Goal: Contribute content: Add original content to the website for others to see

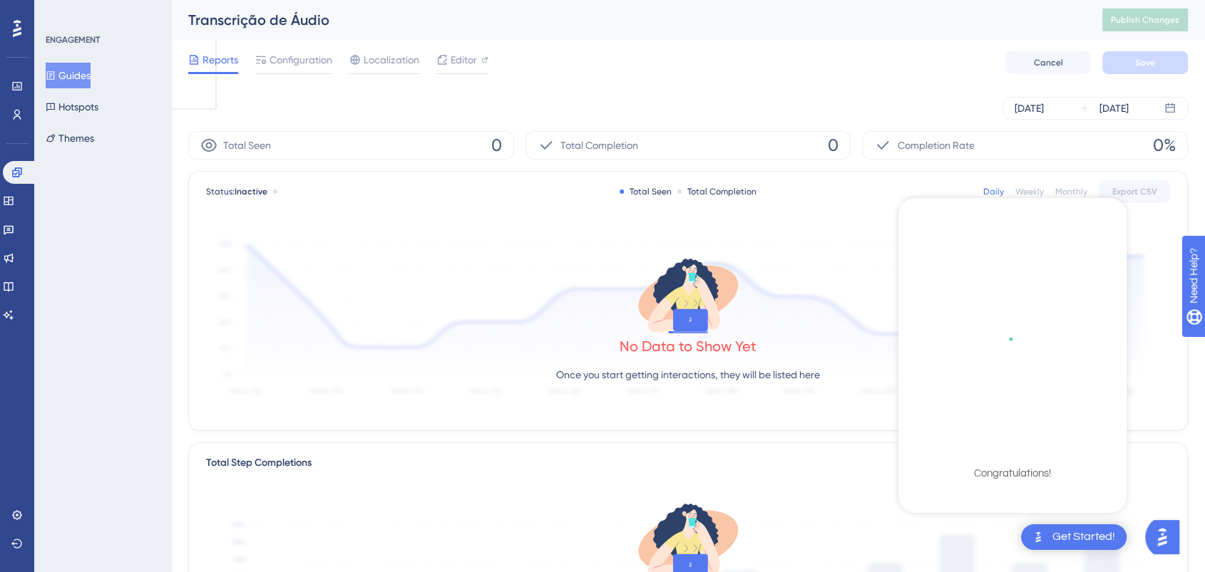
click at [1042, 335] on icon "checklist loading" at bounding box center [1012, 334] width 214 height 214
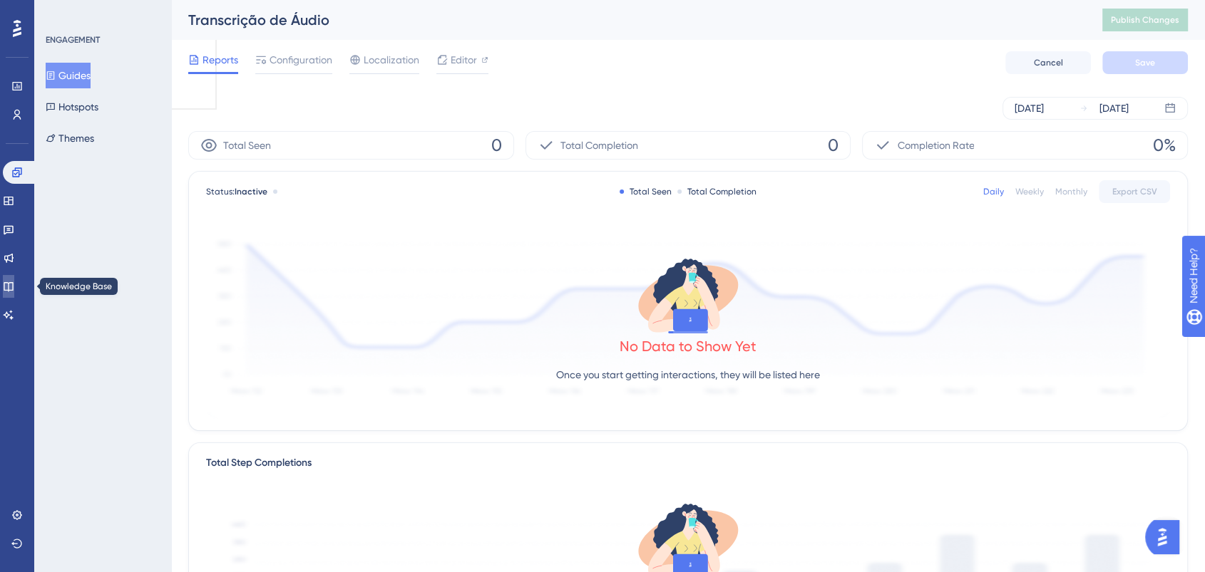
click at [14, 281] on link at bounding box center [8, 286] width 11 height 23
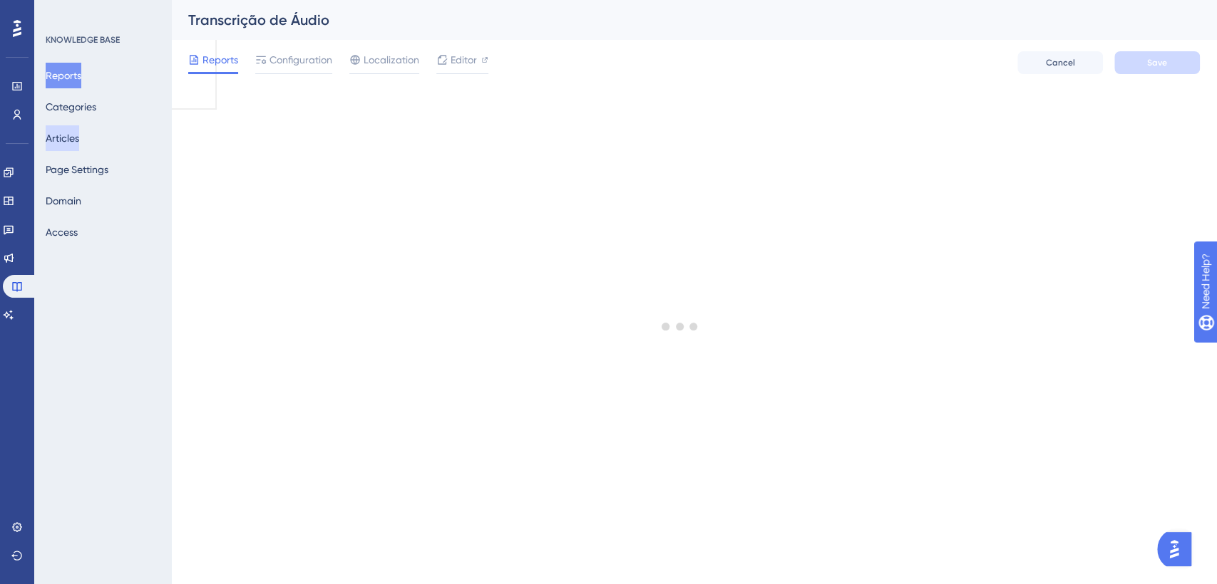
click at [79, 138] on button "Articles" at bounding box center [62, 138] width 33 height 26
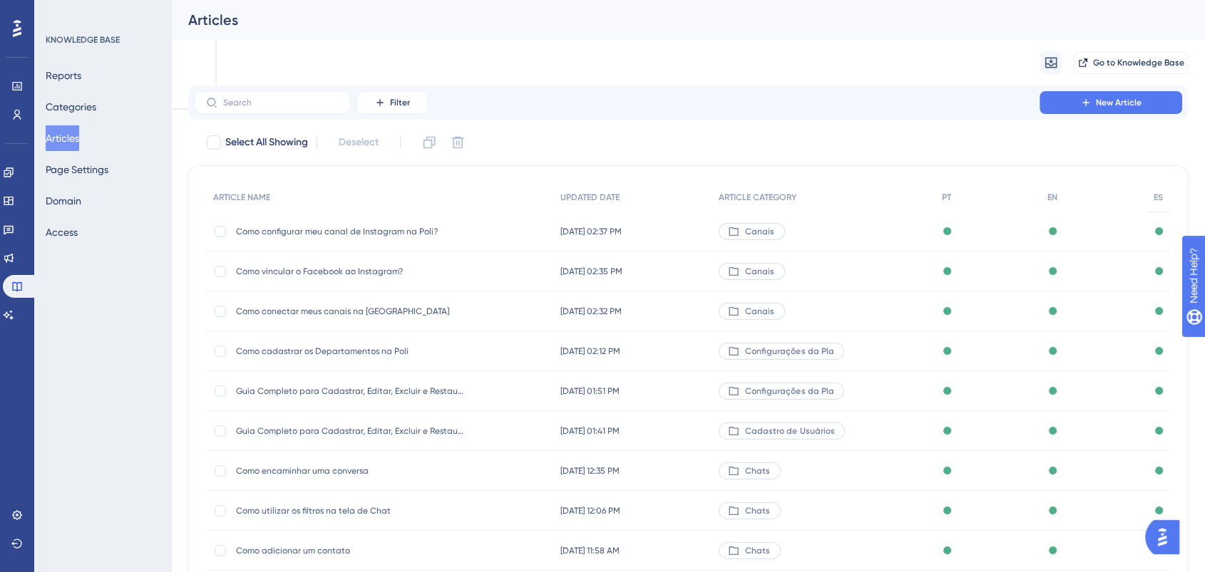
click at [386, 228] on span "Como configurar meu canal de Instagram na Poli?" at bounding box center [350, 231] width 228 height 11
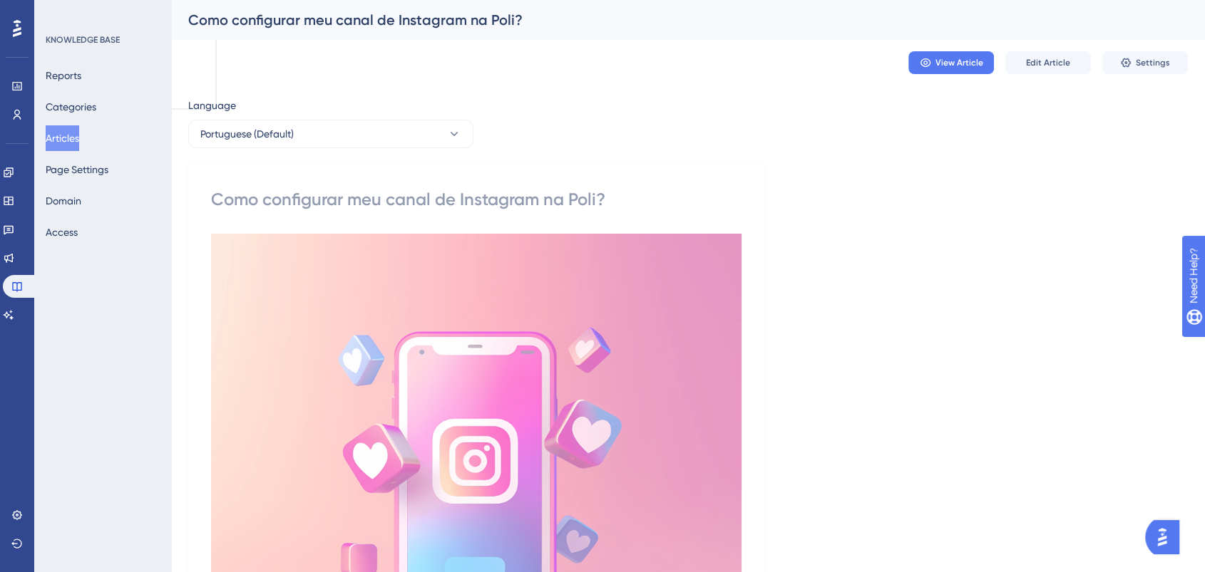
click at [78, 135] on button "Articles" at bounding box center [62, 138] width 33 height 26
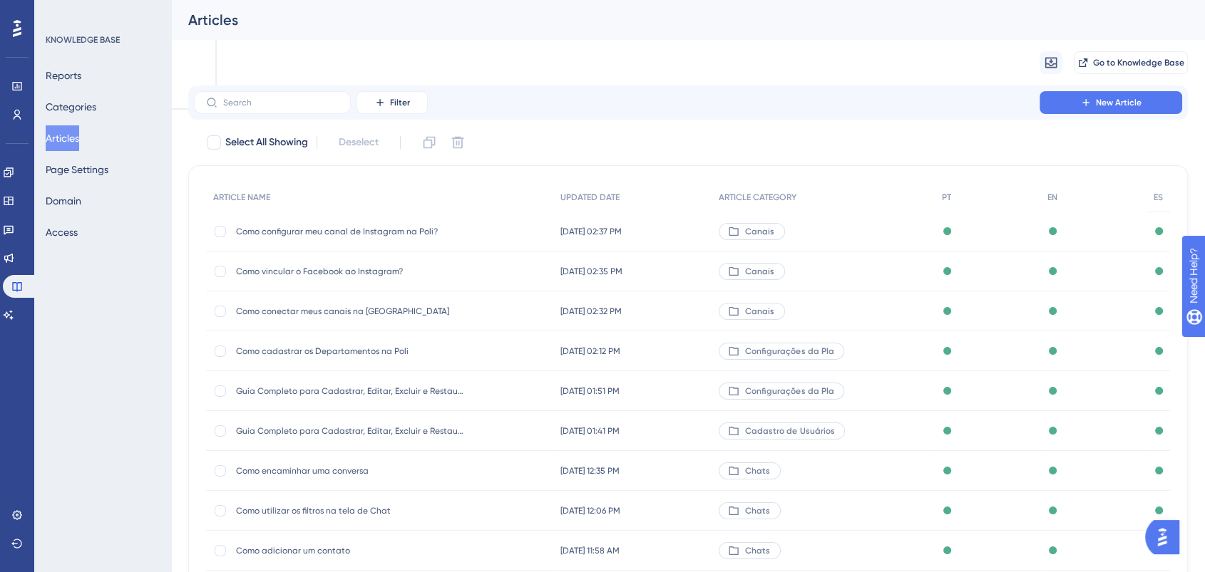
click at [340, 276] on span "Como vincular o Facebook ao Instagram?" at bounding box center [350, 271] width 228 height 11
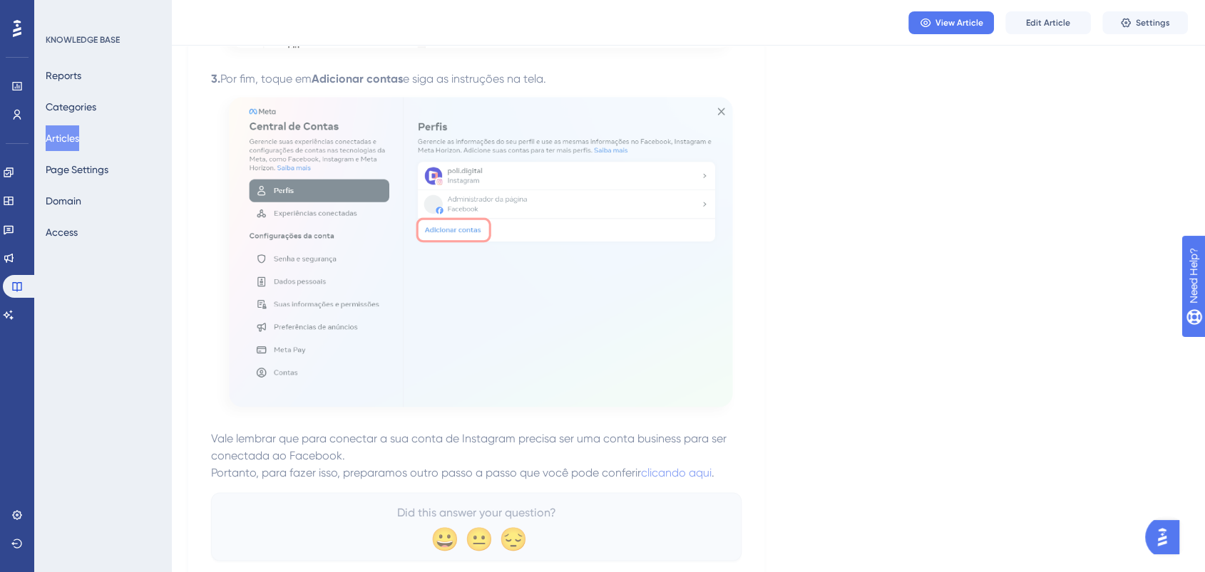
scroll to position [2681, 0]
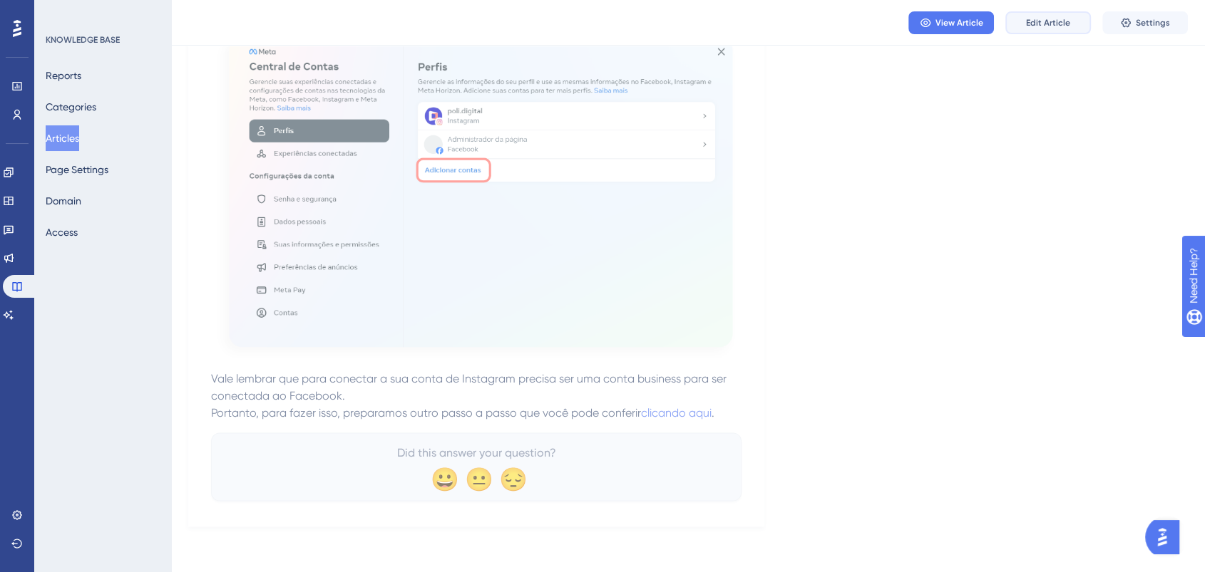
click at [1021, 21] on button "Edit Article" at bounding box center [1048, 22] width 86 height 23
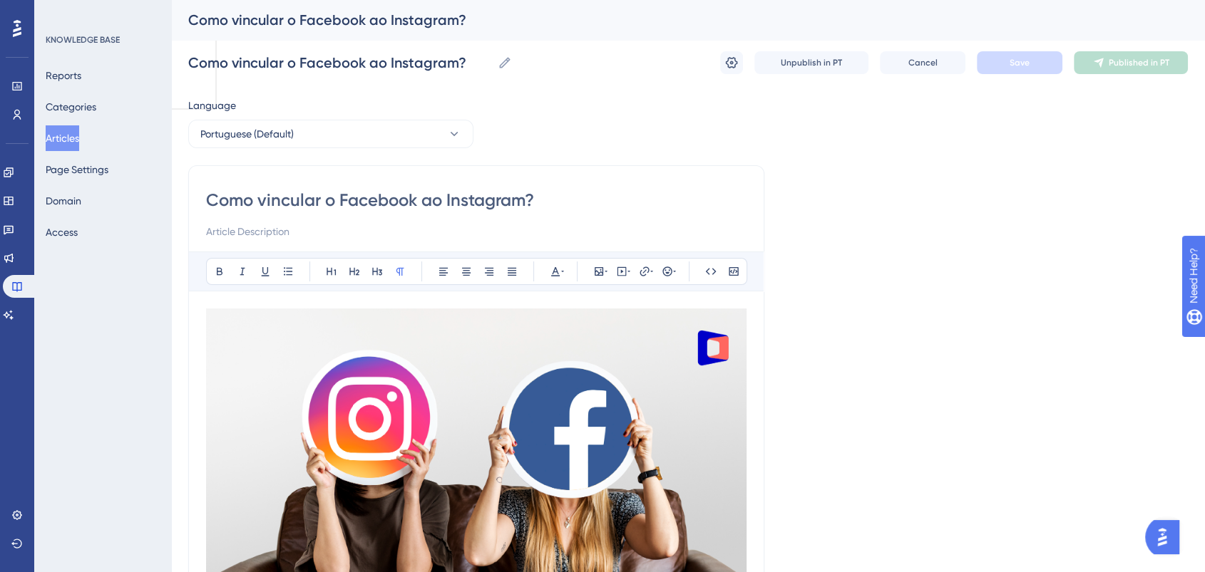
scroll to position [396, 0]
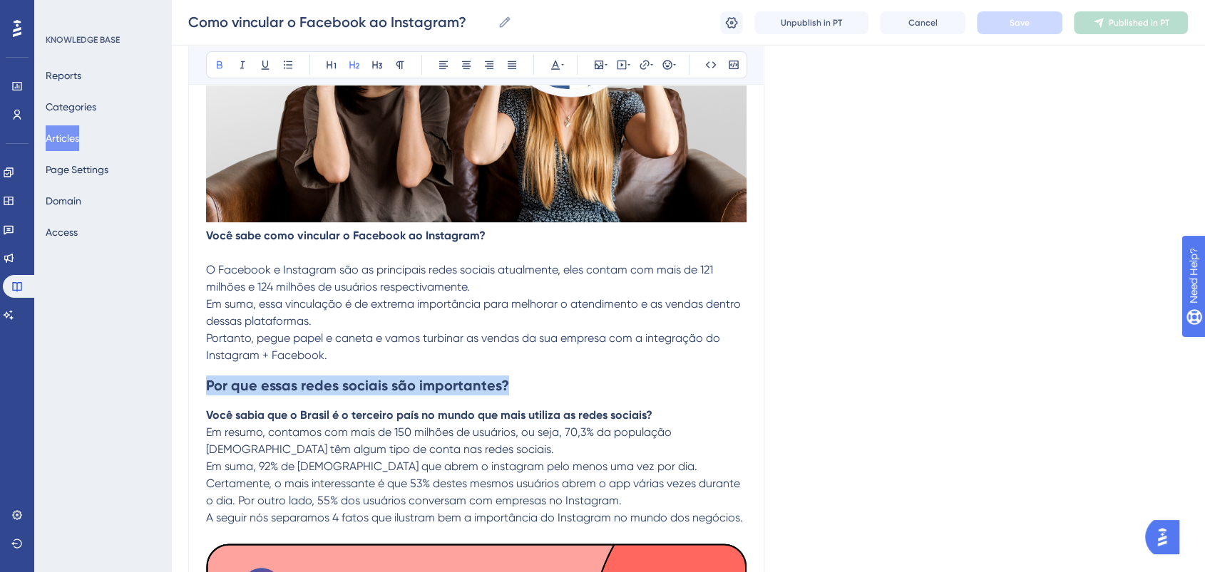
drag, startPoint x: 483, startPoint y: 376, endPoint x: 149, endPoint y: 378, distance: 333.6
click at [556, 62] on icon at bounding box center [555, 65] width 9 height 9
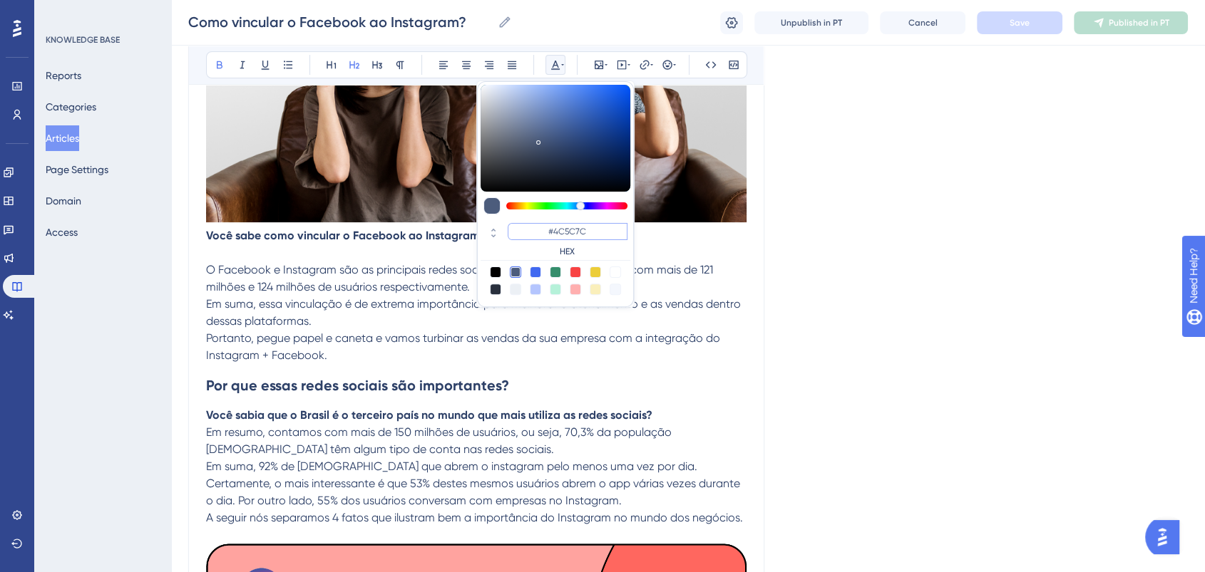
drag, startPoint x: 592, startPoint y: 228, endPoint x: 496, endPoint y: 214, distance: 97.3
click at [496, 214] on div "#4C5C7C HEX" at bounding box center [555, 194] width 157 height 226
type input "#0000FF"
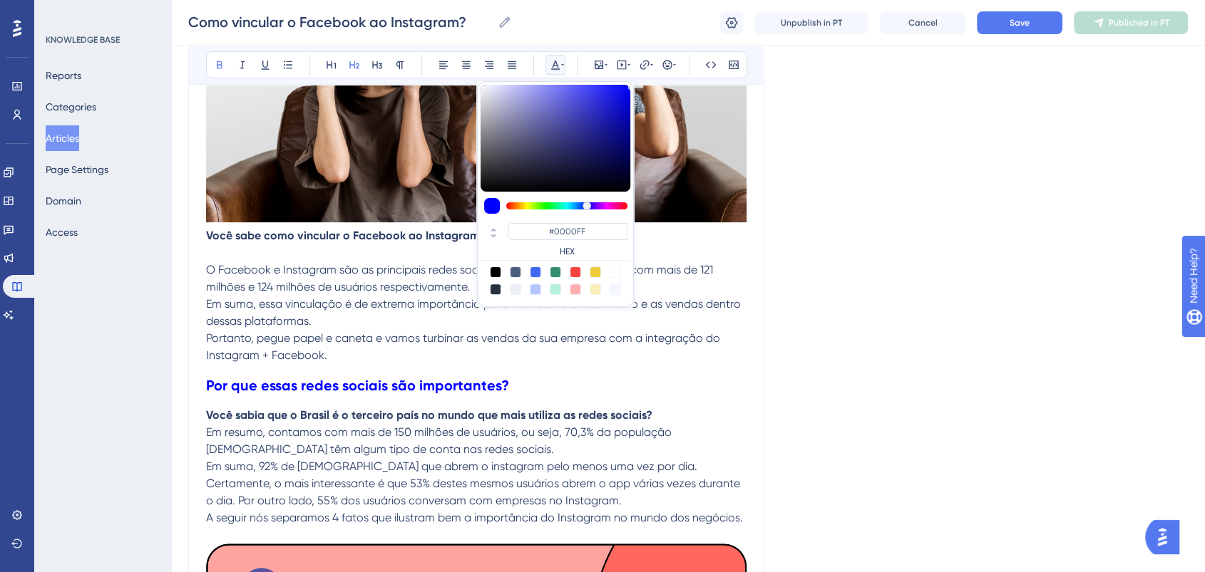
click at [592, 366] on h2 "Por que essas redes sociais são importantes?" at bounding box center [476, 385] width 540 height 43
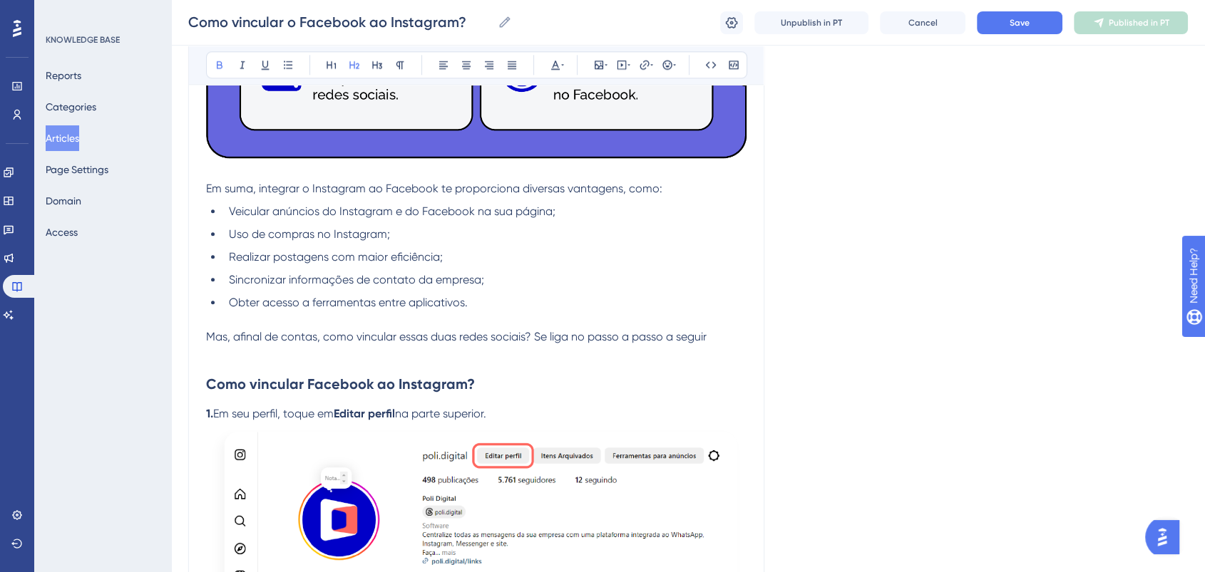
scroll to position [1663, 0]
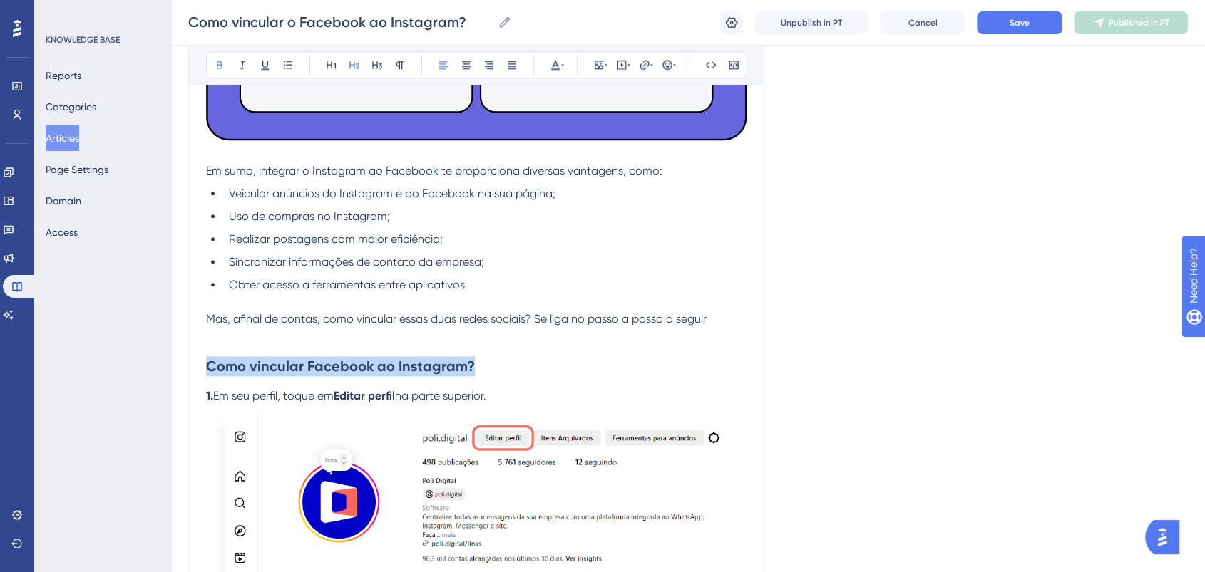
drag, startPoint x: 513, startPoint y: 358, endPoint x: 69, endPoint y: 367, distance: 444.1
click at [552, 62] on icon at bounding box center [555, 64] width 11 height 11
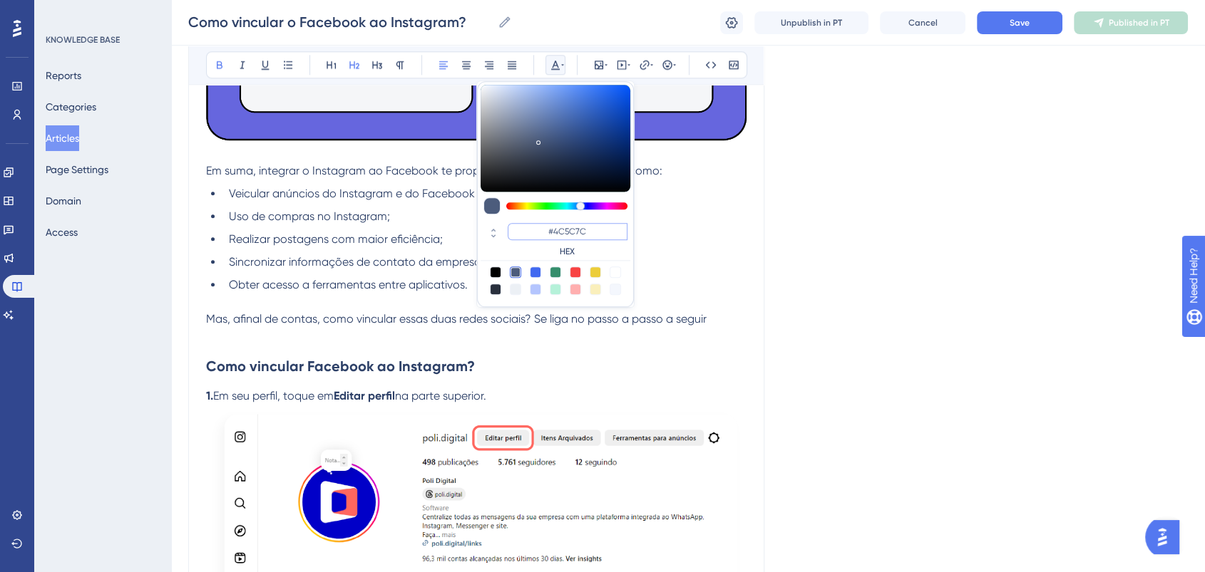
drag, startPoint x: 608, startPoint y: 229, endPoint x: 537, endPoint y: 229, distance: 71.3
click at [537, 229] on input "#4C5C7C" at bounding box center [567, 231] width 120 height 17
paste input "0000FF"
type input "#0000FF"
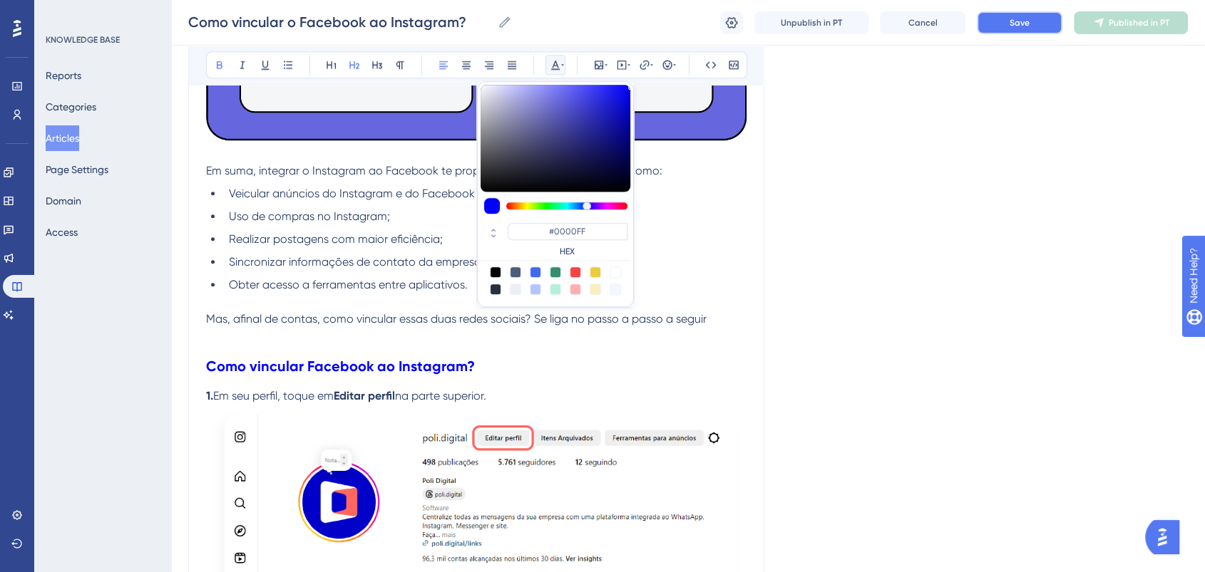
click at [1027, 26] on span "Save" at bounding box center [1019, 22] width 20 height 11
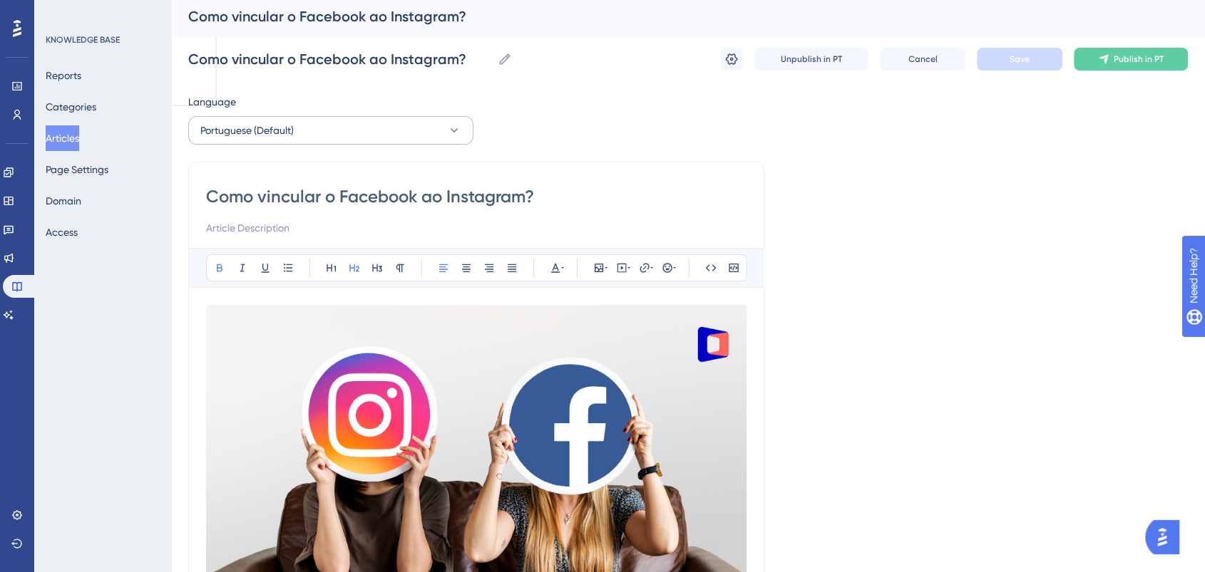
scroll to position [0, 0]
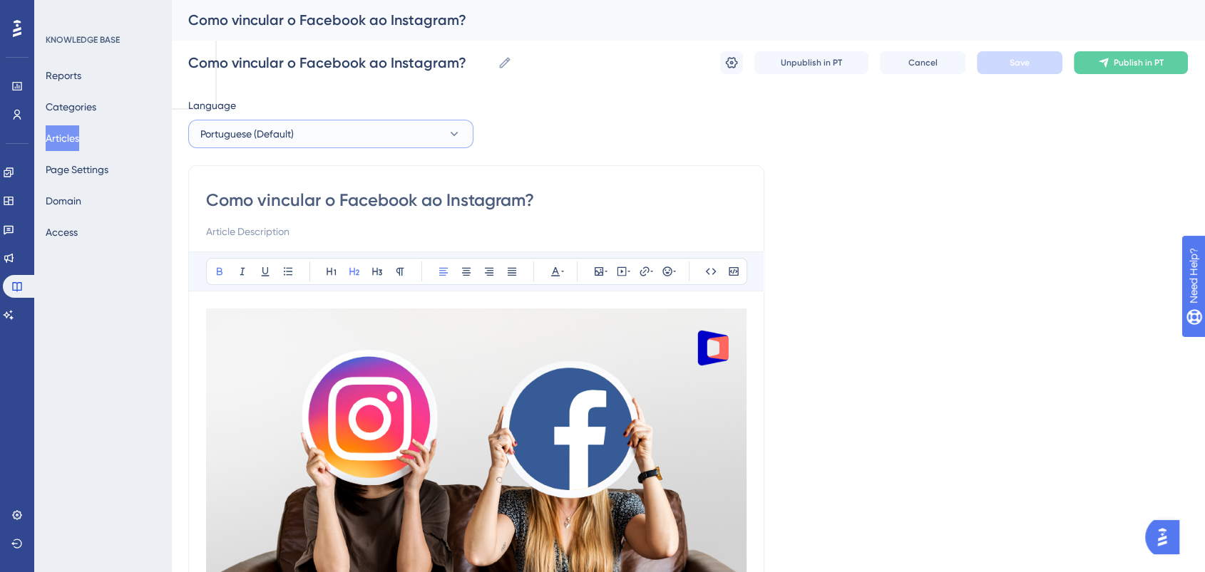
click at [353, 137] on button "Portuguese (Default)" at bounding box center [330, 134] width 285 height 29
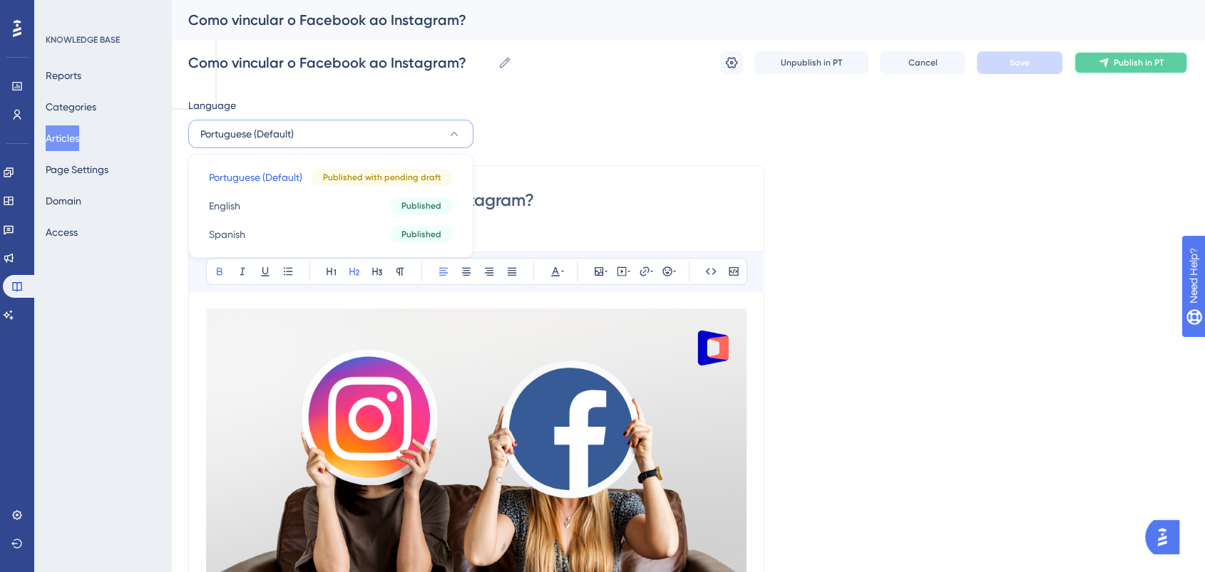
click at [1089, 66] on button "Publish in PT" at bounding box center [1130, 62] width 114 height 23
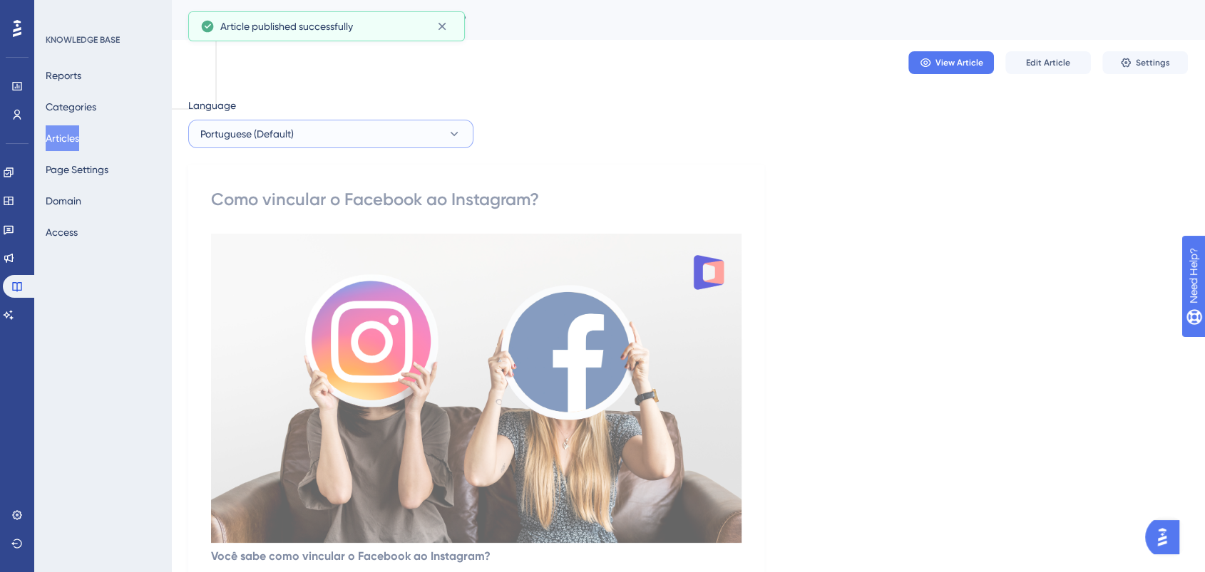
click at [383, 141] on button "Portuguese (Default)" at bounding box center [330, 134] width 285 height 29
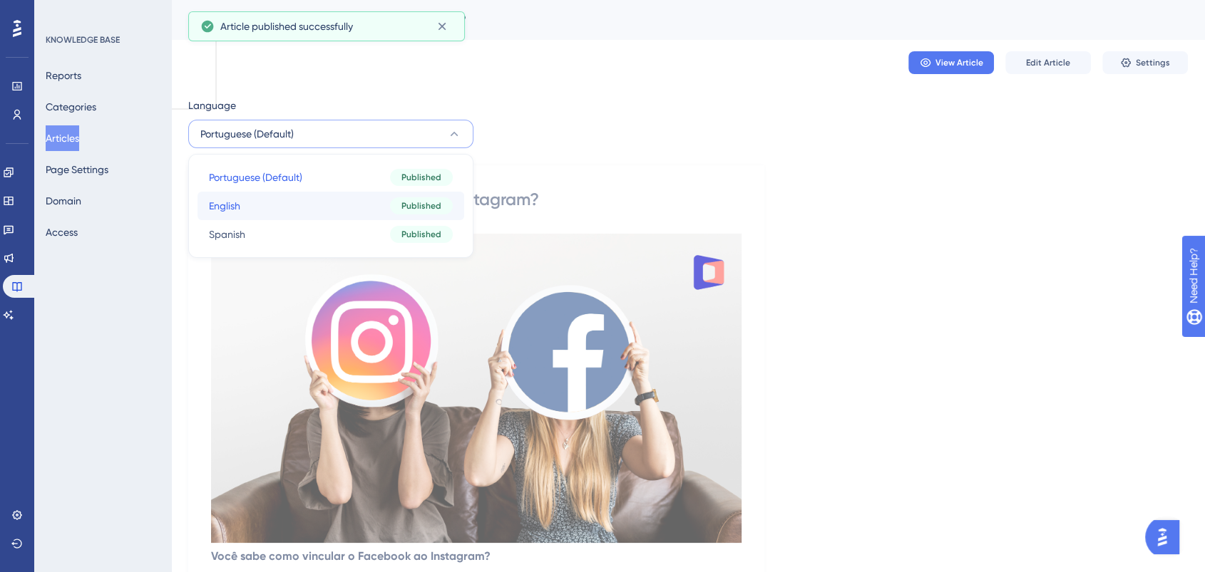
click at [328, 209] on button "English English Published" at bounding box center [330, 206] width 267 height 29
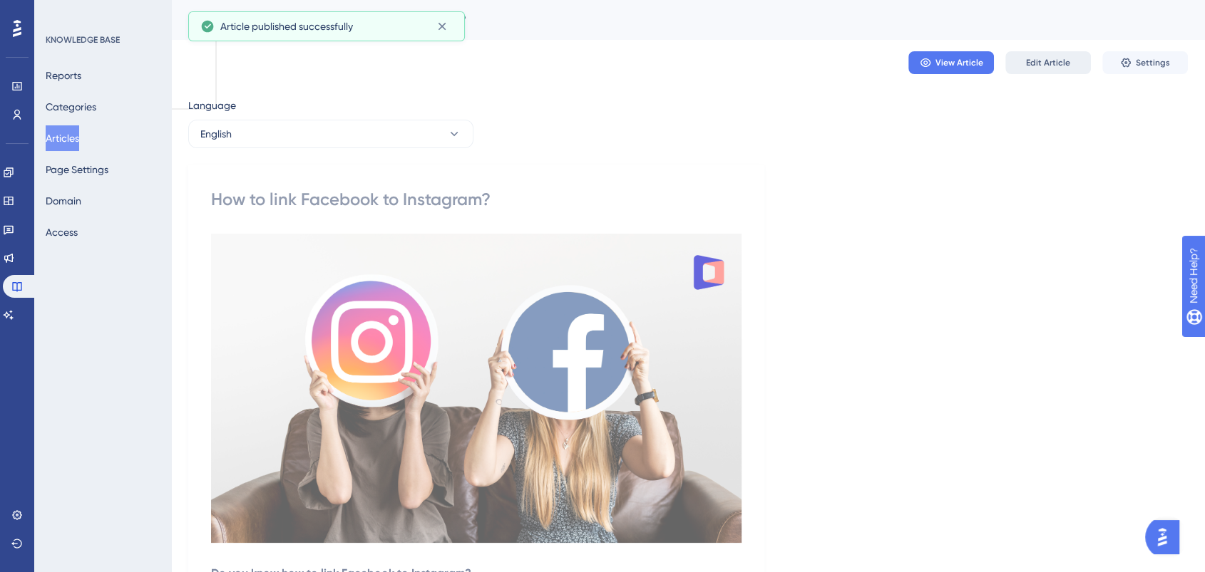
click at [1061, 62] on span "Edit Article" at bounding box center [1048, 62] width 44 height 11
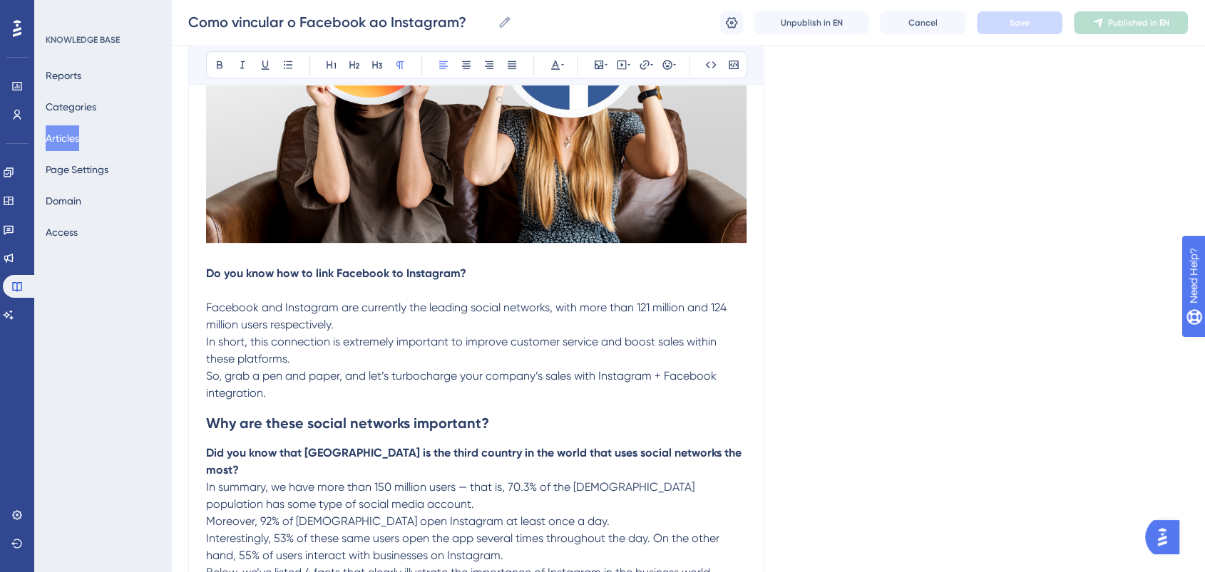
scroll to position [396, 0]
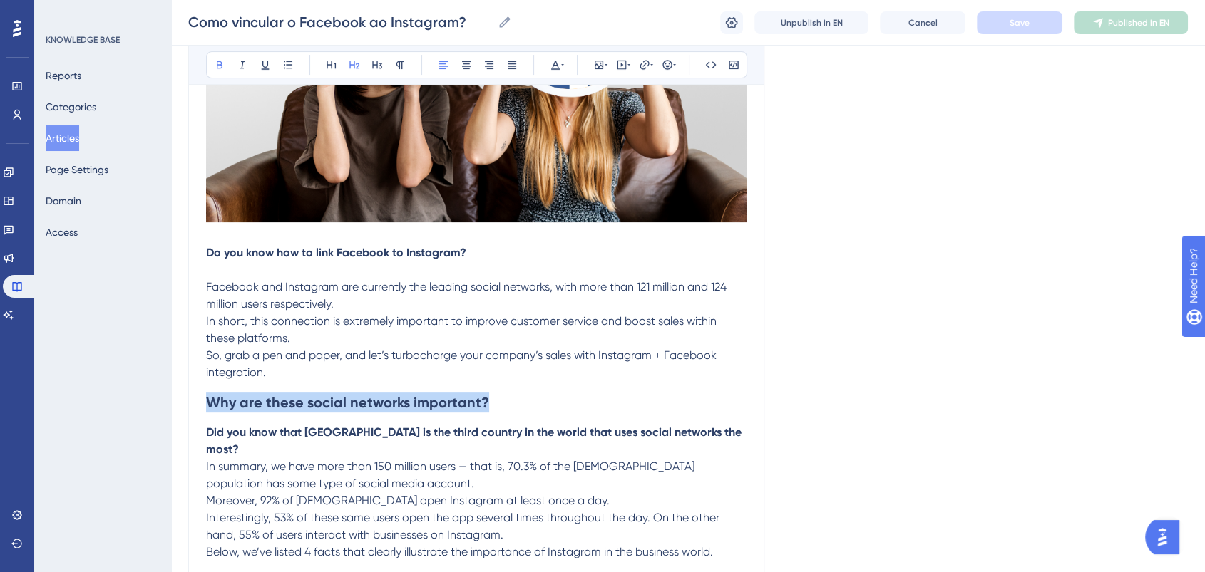
drag, startPoint x: 507, startPoint y: 401, endPoint x: 183, endPoint y: 404, distance: 323.6
click at [559, 62] on icon at bounding box center [555, 64] width 11 height 11
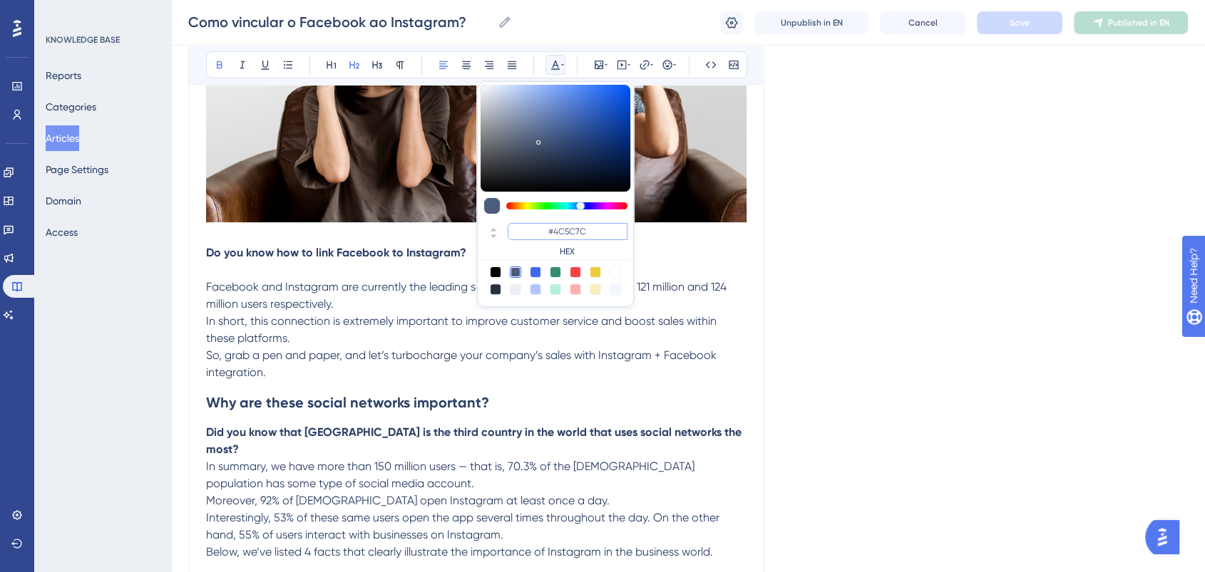
drag, startPoint x: 604, startPoint y: 232, endPoint x: 535, endPoint y: 231, distance: 69.9
click at [535, 231] on input "#4C5C7C" at bounding box center [567, 231] width 120 height 17
paste input "0000FF"
type input "#0000FF"
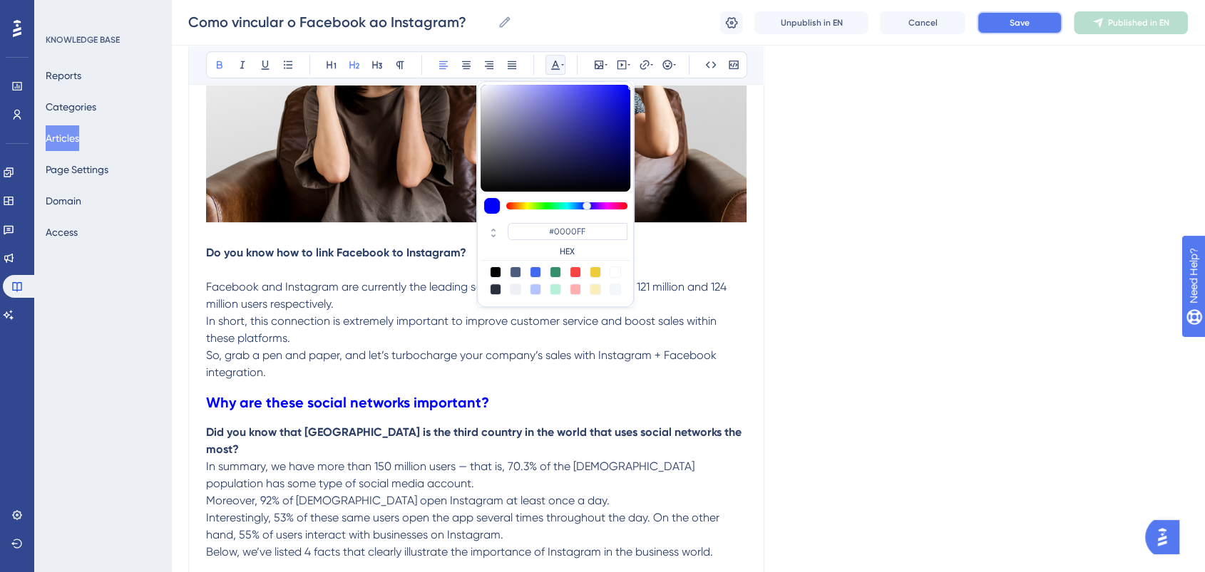
click at [1048, 22] on button "Save" at bounding box center [1019, 22] width 86 height 23
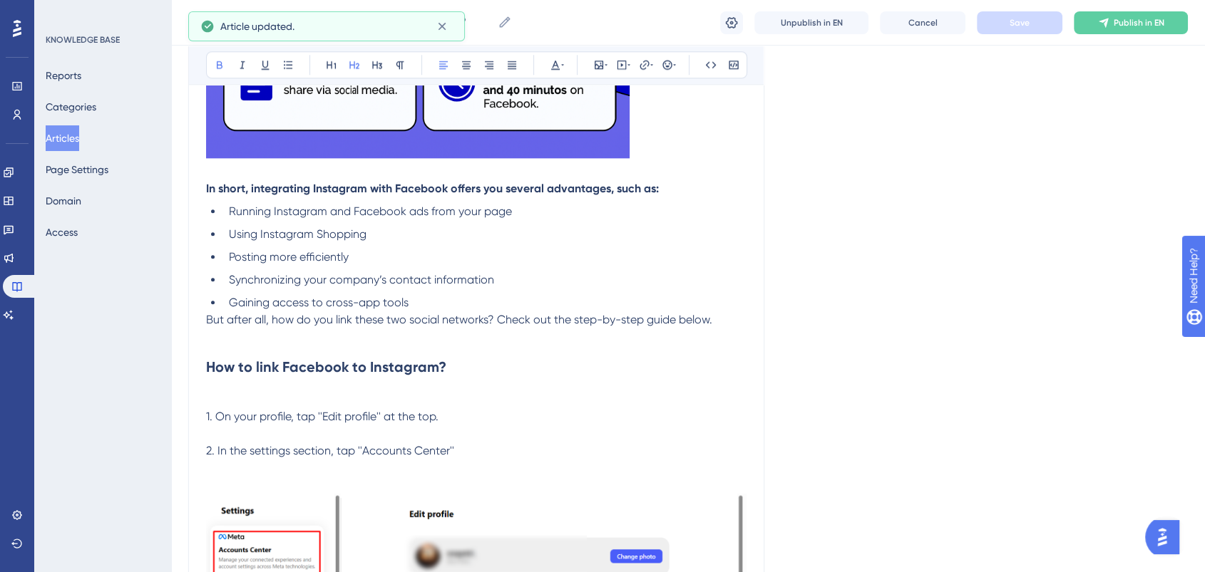
scroll to position [1663, 0]
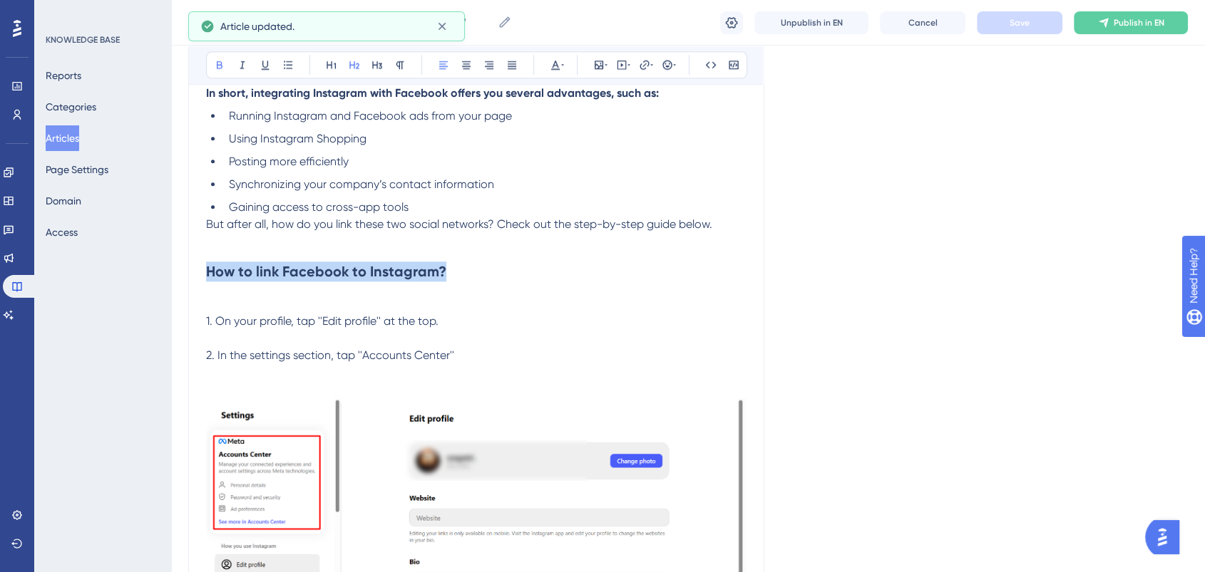
drag, startPoint x: 475, startPoint y: 247, endPoint x: 97, endPoint y: 255, distance: 378.6
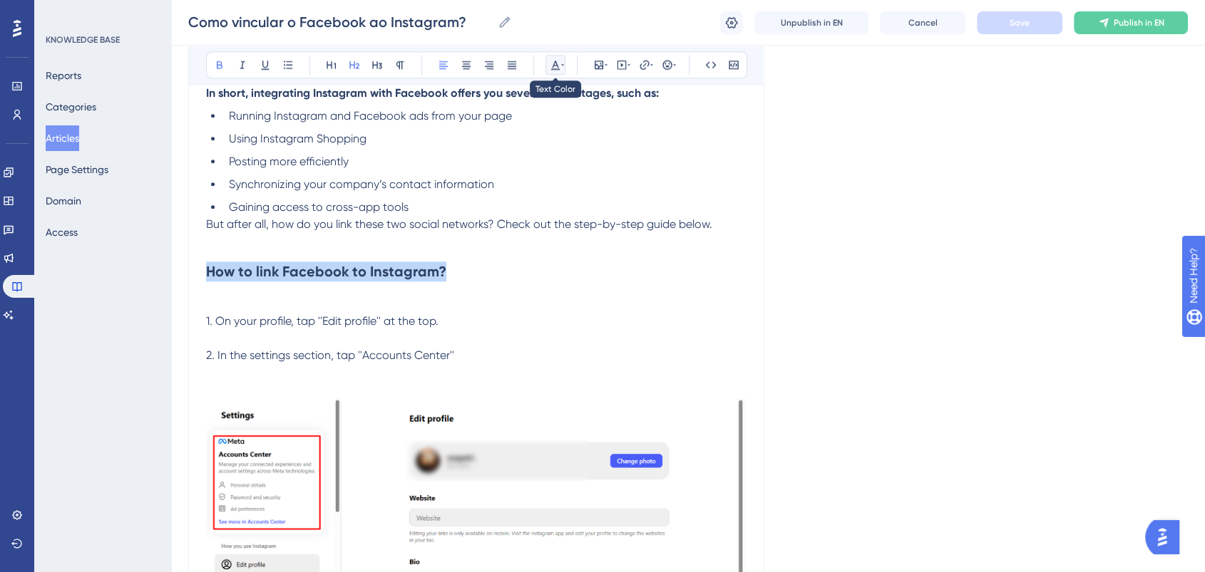
click at [555, 67] on icon at bounding box center [555, 64] width 11 height 11
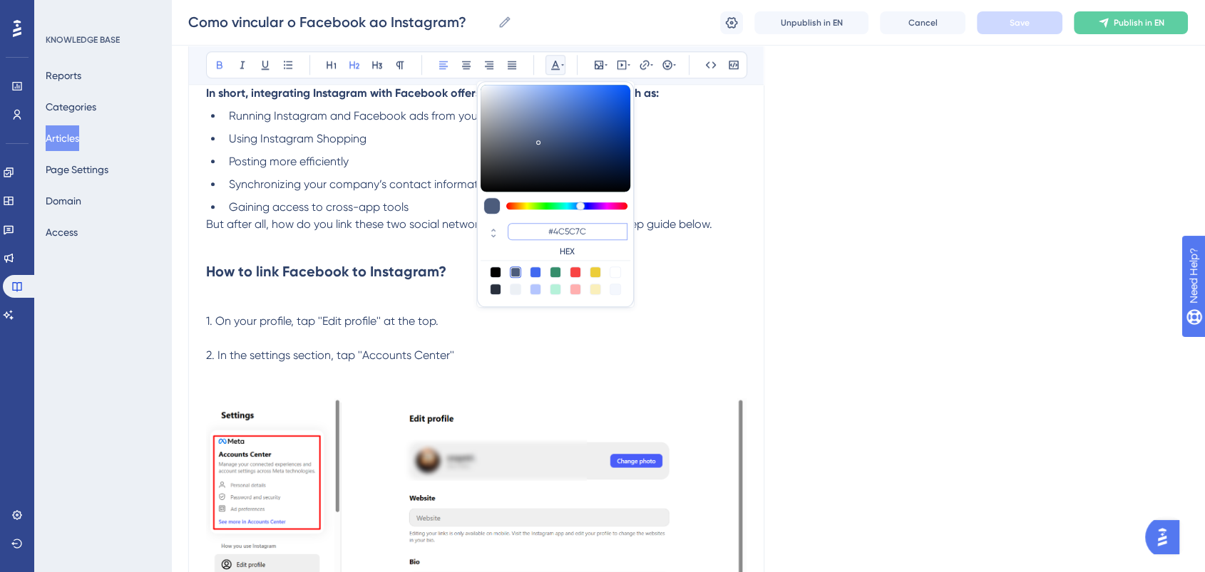
drag, startPoint x: 605, startPoint y: 229, endPoint x: 545, endPoint y: 230, distance: 59.9
click at [545, 230] on input "#4C5C7C" at bounding box center [567, 231] width 120 height 17
paste input "0000FF"
type input "#0000FF"
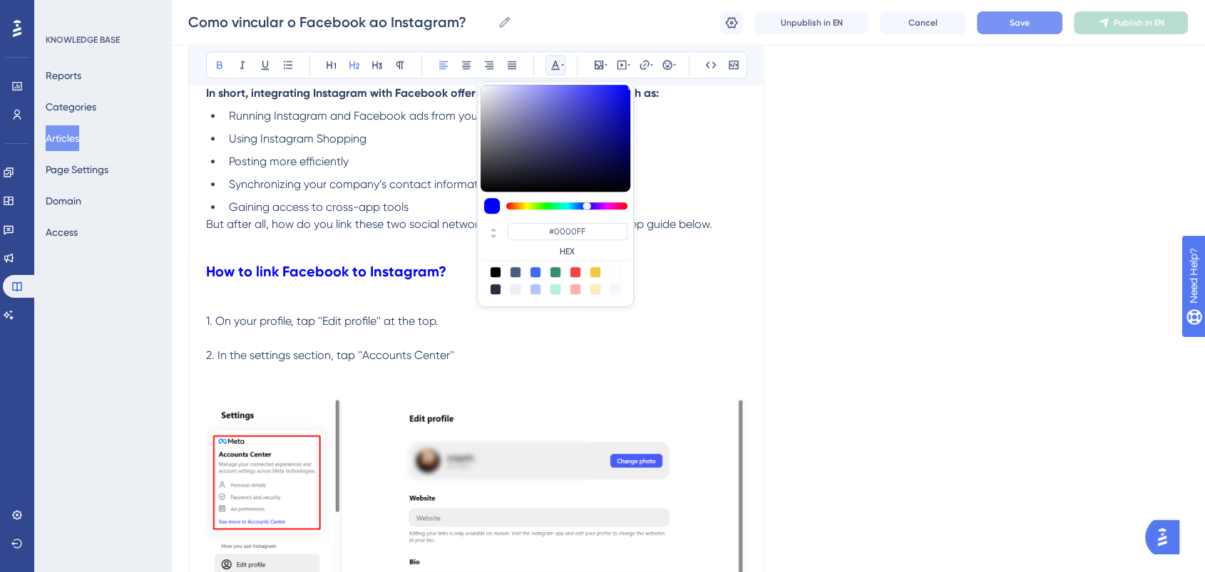
click at [1001, 24] on button "Save" at bounding box center [1019, 22] width 86 height 23
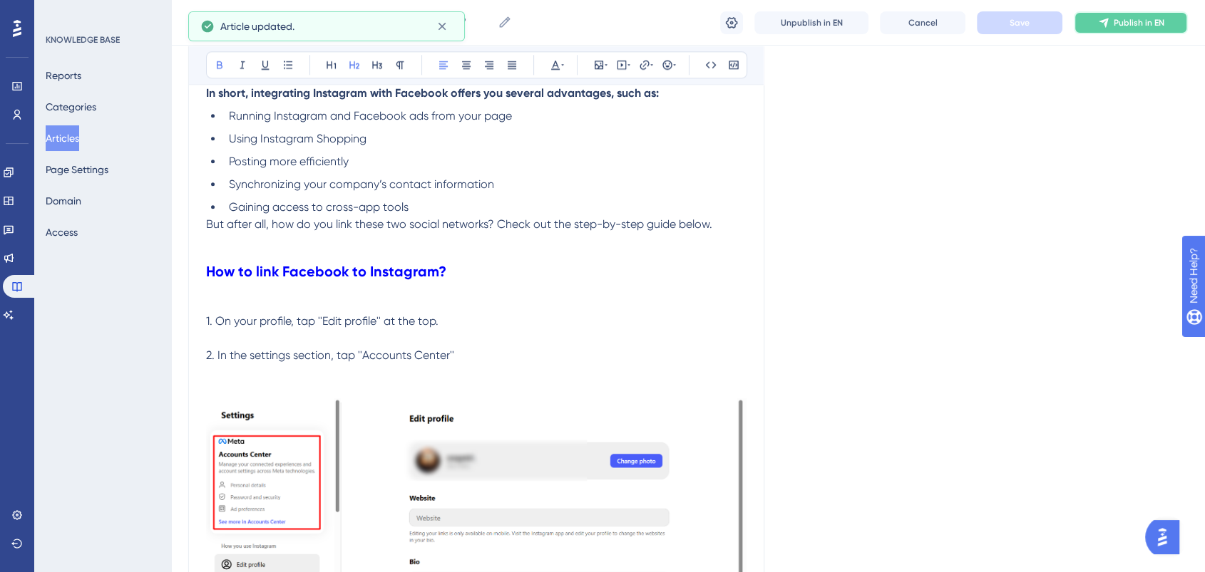
click at [1113, 29] on button "Publish in EN" at bounding box center [1130, 22] width 114 height 23
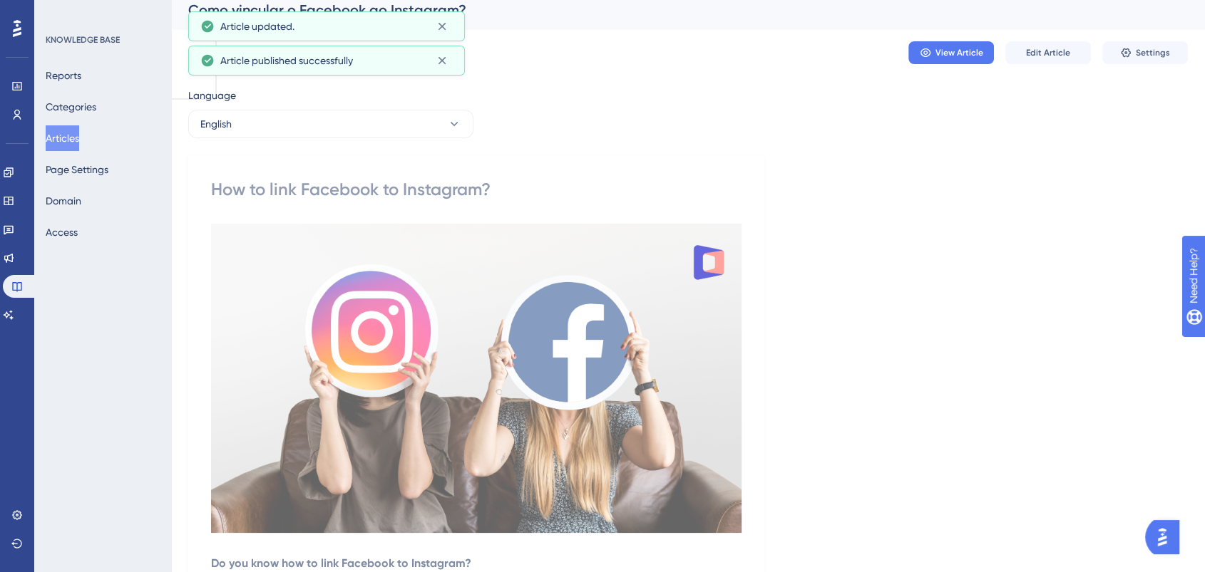
scroll to position [0, 0]
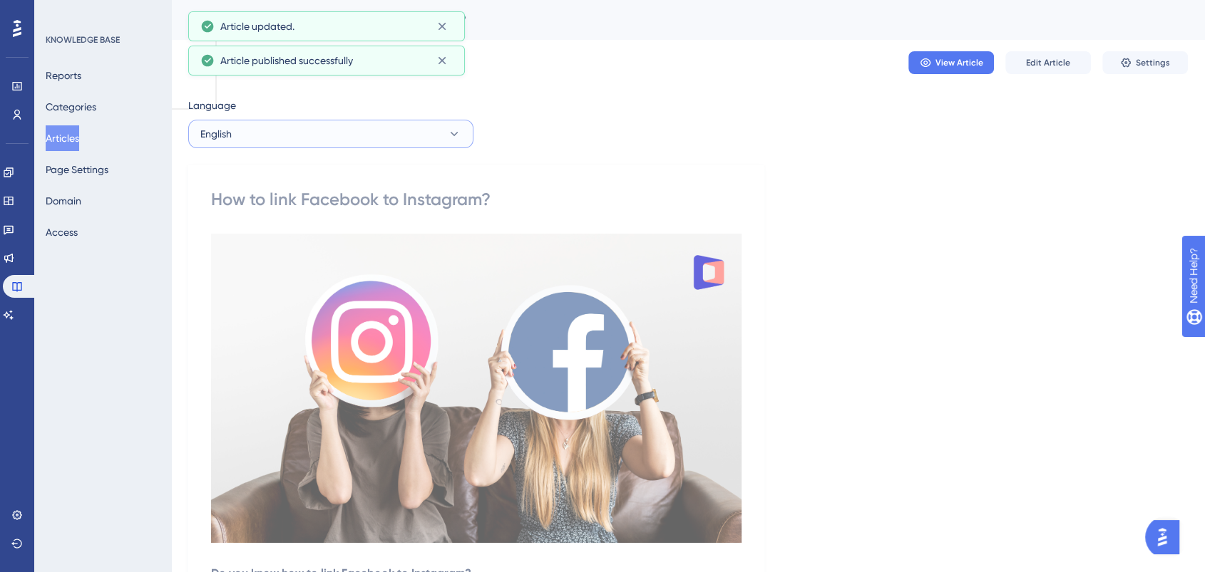
click at [331, 140] on button "English" at bounding box center [330, 134] width 285 height 29
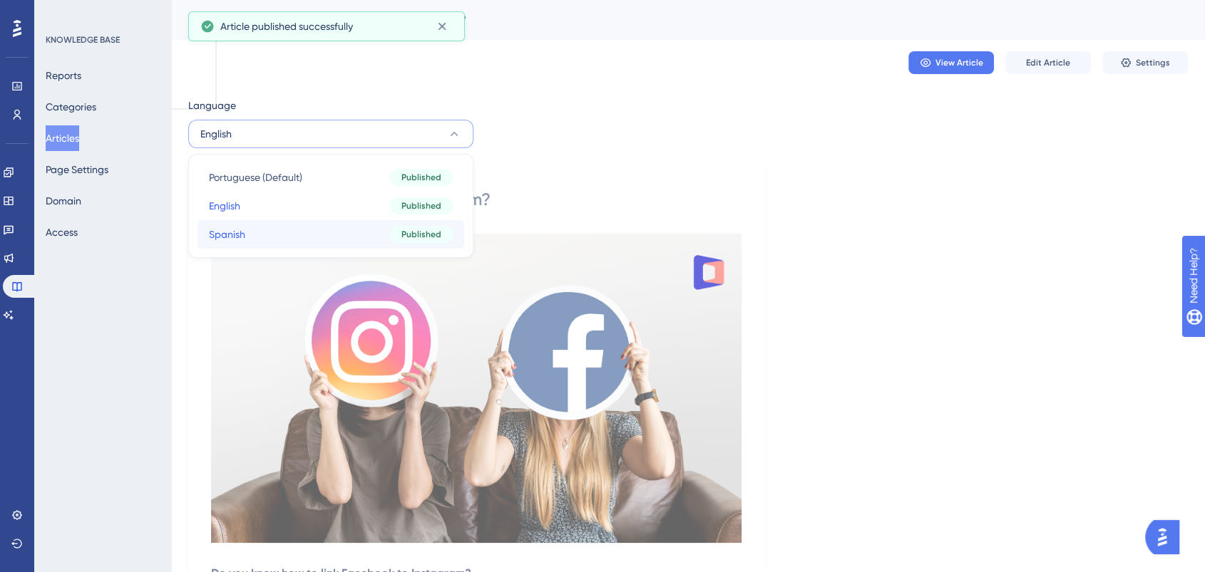
click at [315, 230] on button "Spanish Spanish Published" at bounding box center [330, 234] width 267 height 29
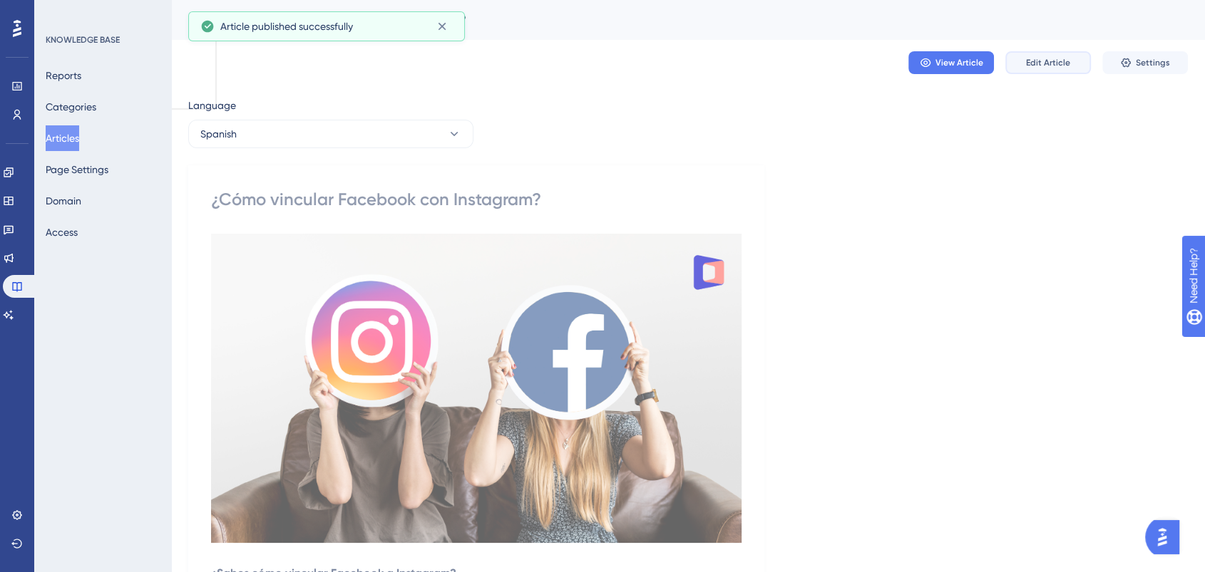
click at [1055, 65] on span "Edit Article" at bounding box center [1048, 62] width 44 height 11
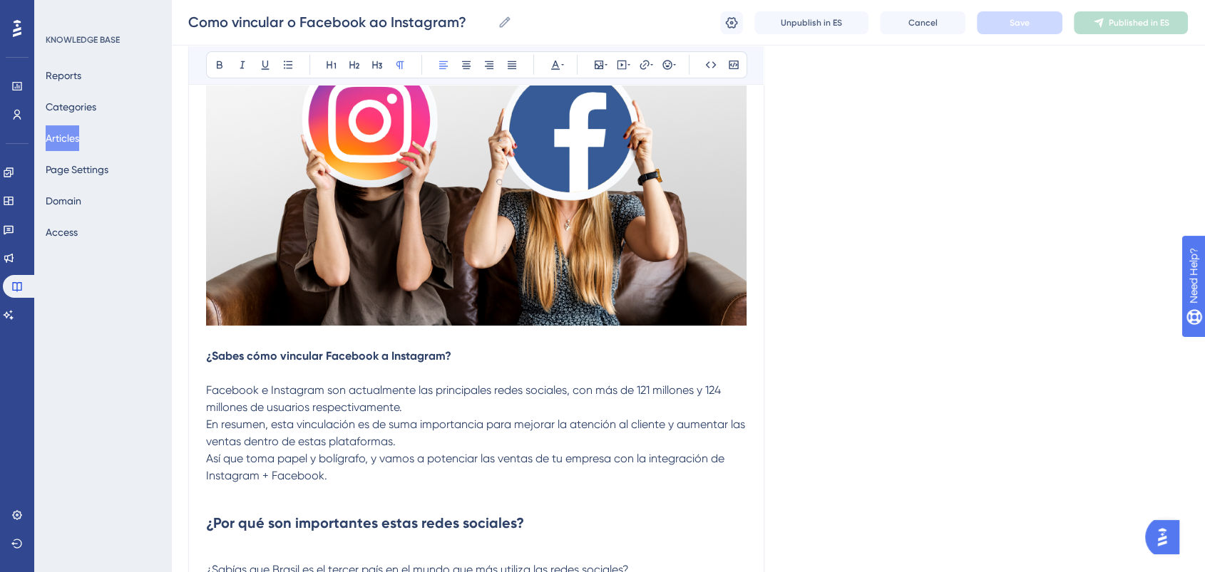
scroll to position [361, 0]
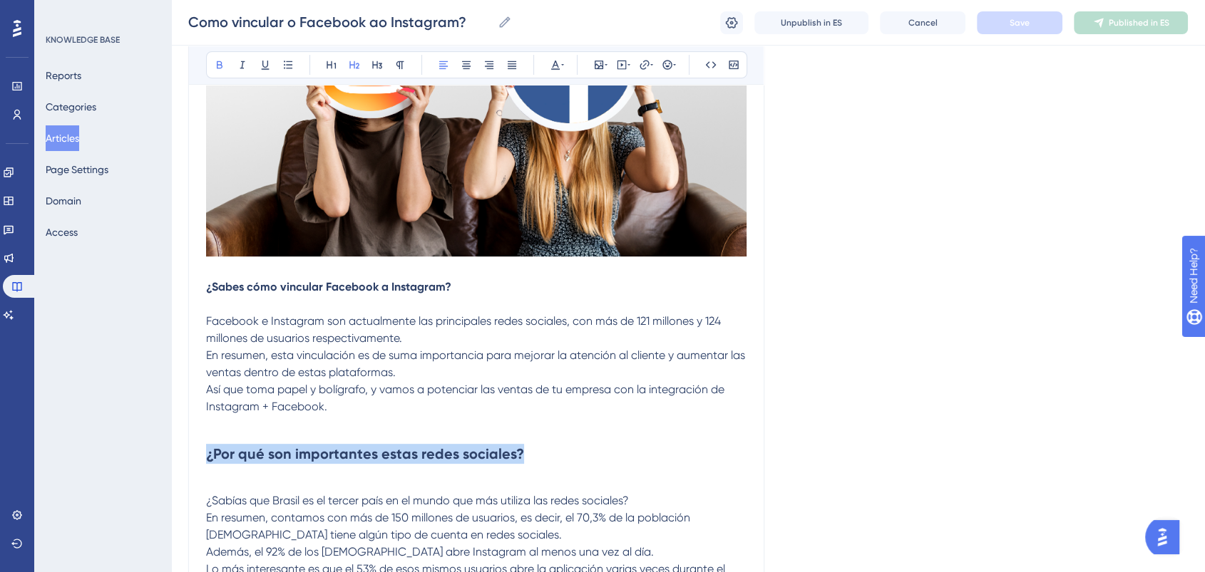
drag, startPoint x: 537, startPoint y: 458, endPoint x: 205, endPoint y: 437, distance: 332.8
click at [206, 437] on h2 "¿Por qué son importantes estas redes sociales?" at bounding box center [476, 454] width 540 height 43
click at [555, 63] on icon at bounding box center [555, 64] width 11 height 11
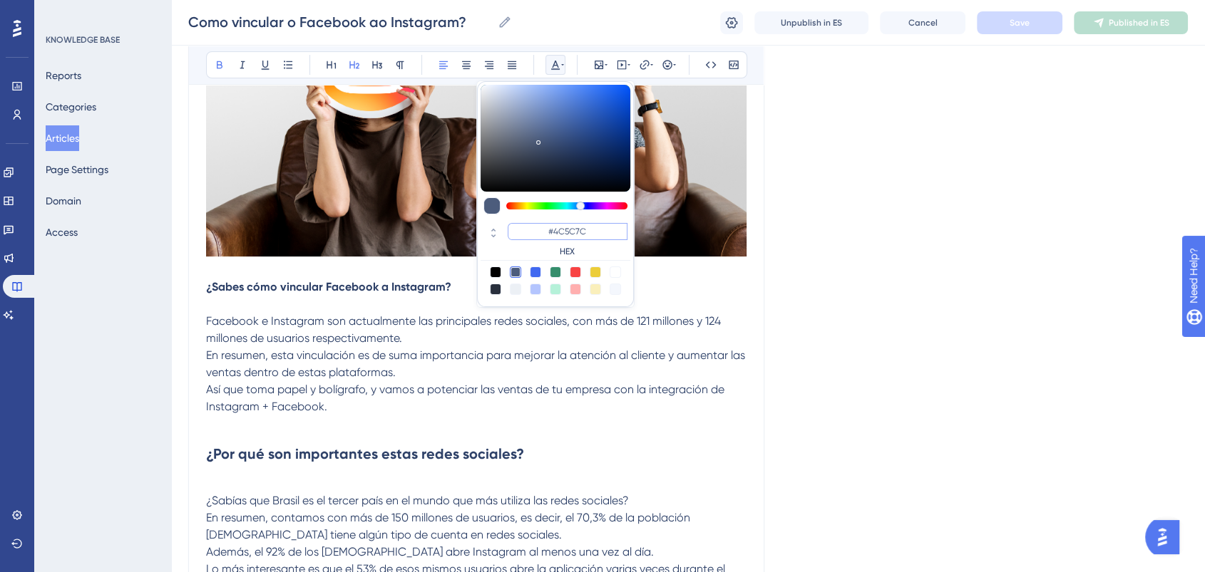
drag, startPoint x: 597, startPoint y: 232, endPoint x: 545, endPoint y: 226, distance: 52.3
click at [545, 226] on input "#4C5C7C" at bounding box center [567, 231] width 120 height 17
paste input "0000FF"
type input "#0000FF"
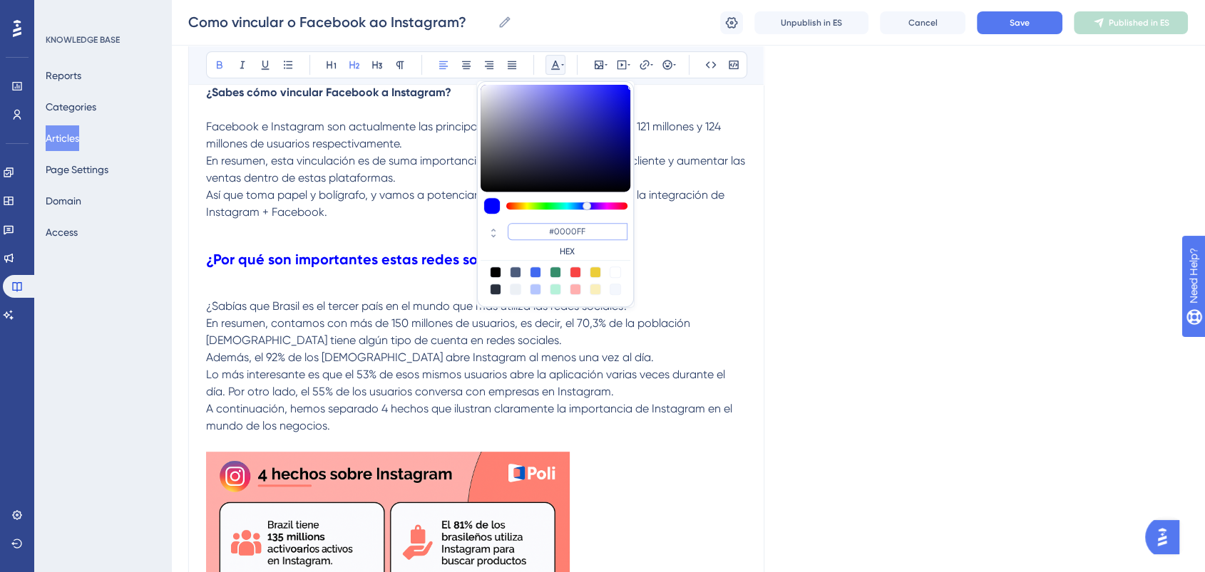
scroll to position [599, 0]
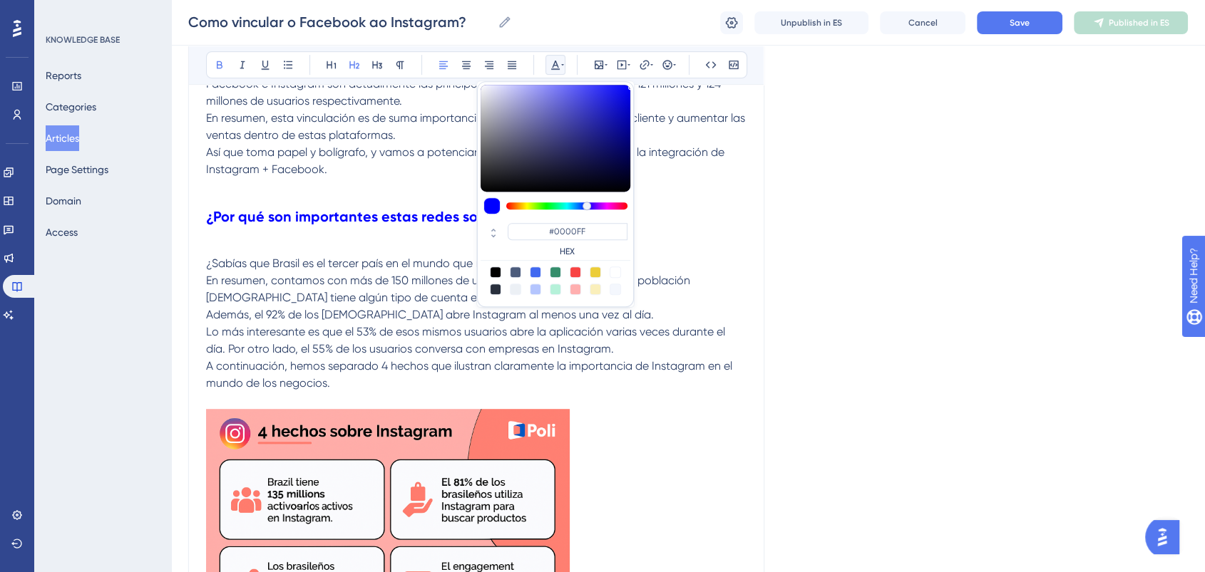
click at [708, 224] on h2 "¿Por qué son importantes estas redes sociales?" at bounding box center [476, 216] width 540 height 43
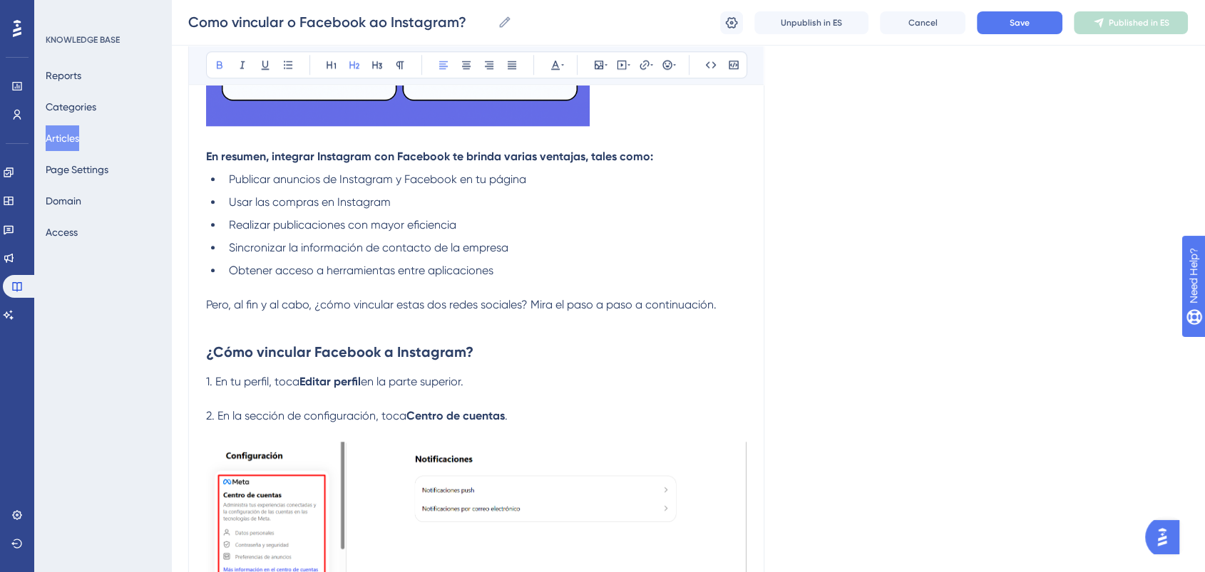
scroll to position [1550, 0]
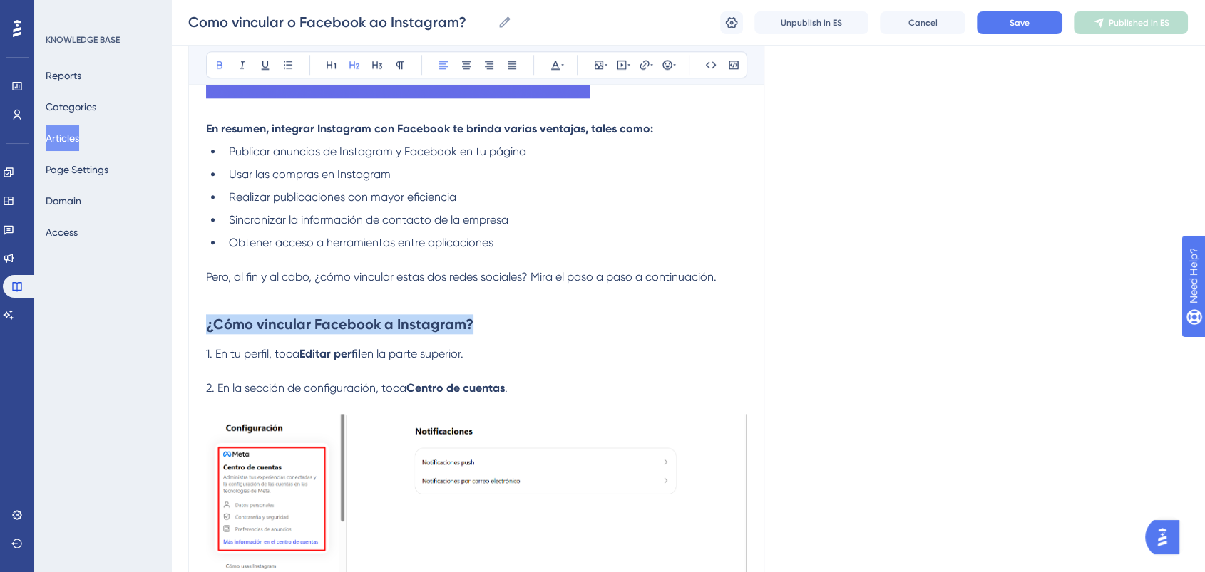
drag, startPoint x: 483, startPoint y: 315, endPoint x: 163, endPoint y: 321, distance: 320.1
click at [559, 66] on icon at bounding box center [555, 64] width 11 height 11
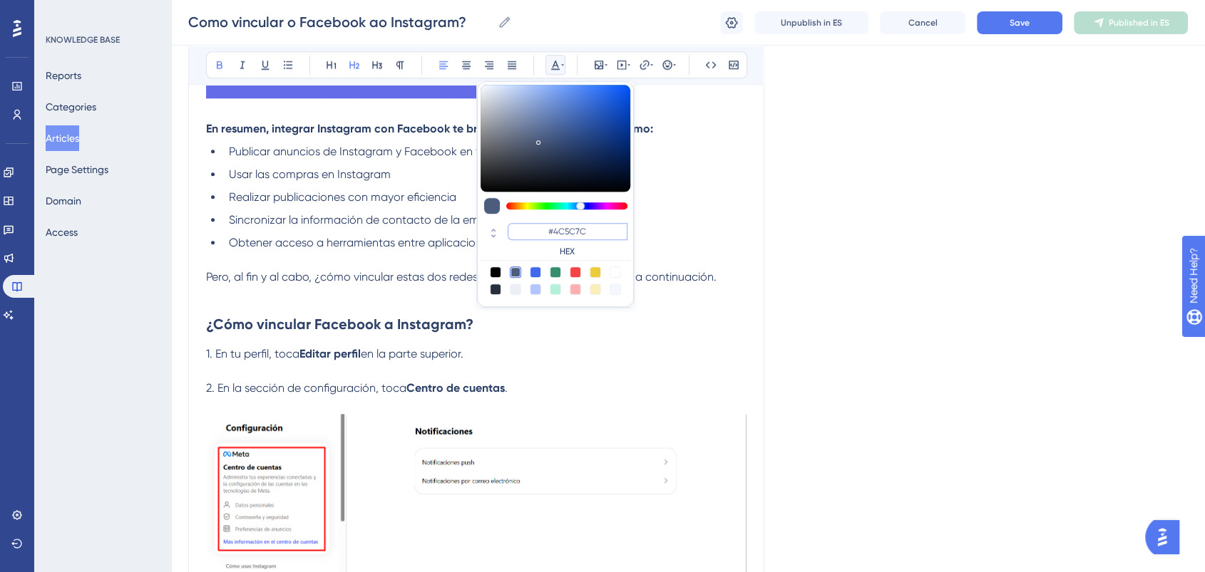
drag, startPoint x: 599, startPoint y: 230, endPoint x: 547, endPoint y: 230, distance: 52.0
click at [547, 230] on input "#4C5C7C" at bounding box center [567, 231] width 120 height 17
paste input "0000FF"
type input "#0000FF"
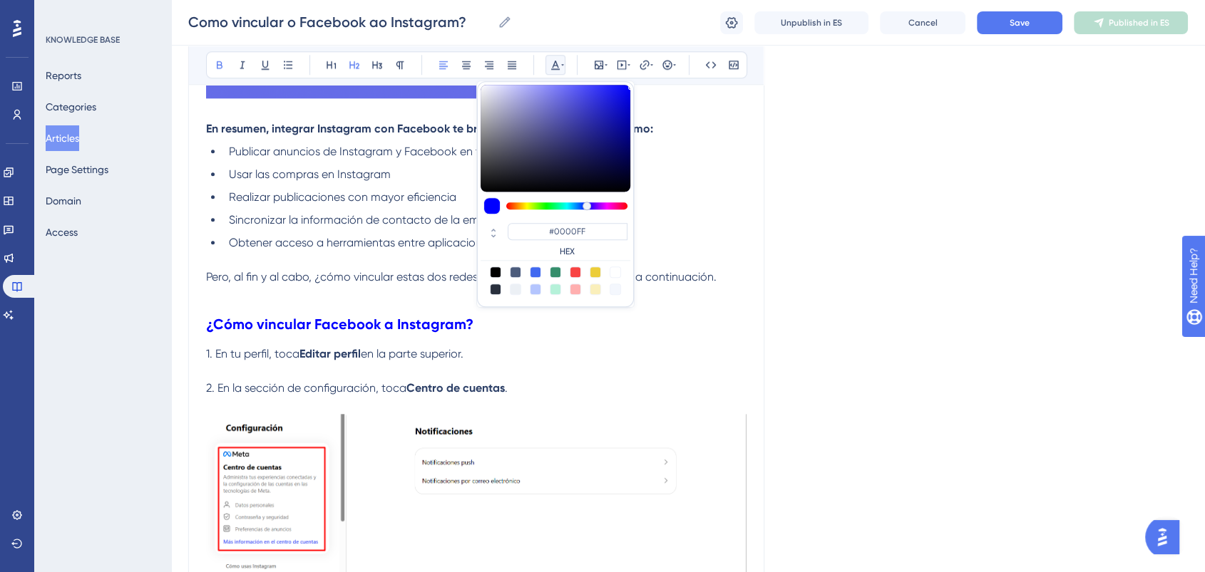
click at [719, 201] on li "Realizar publicaciones con mayor eficiencia" at bounding box center [484, 197] width 523 height 17
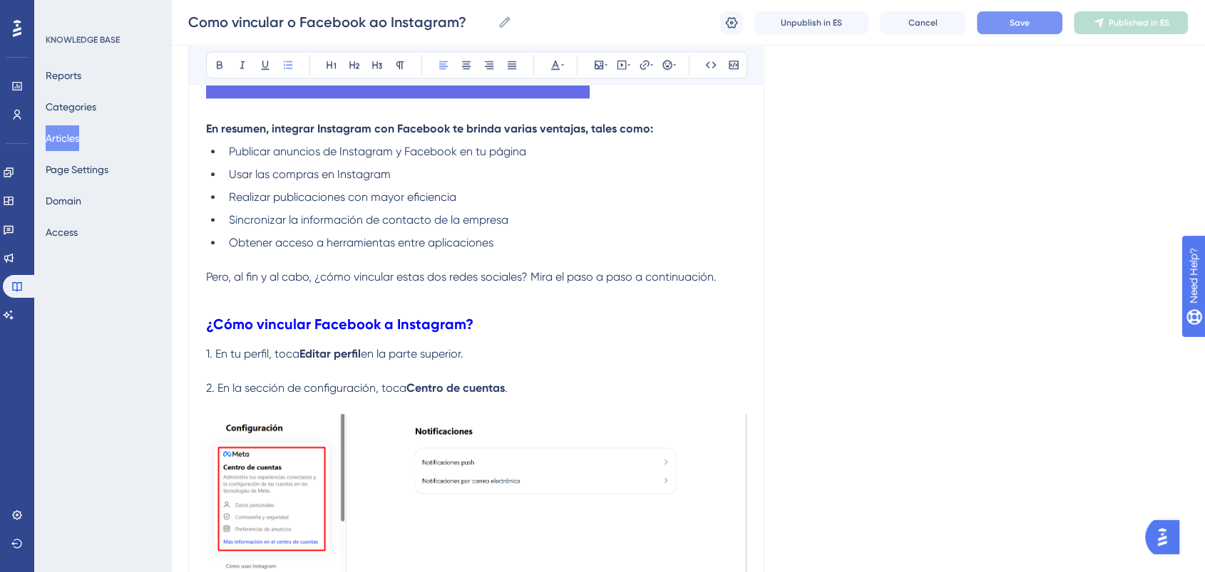
click at [1029, 20] on span "Save" at bounding box center [1019, 22] width 20 height 11
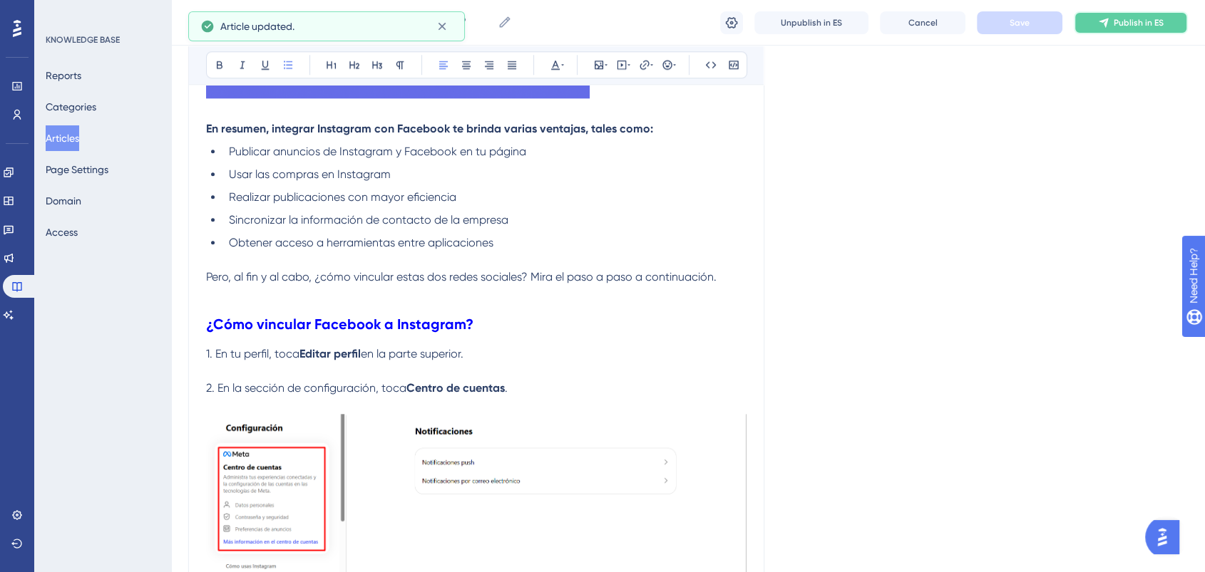
click at [1129, 18] on span "Publish in ES" at bounding box center [1138, 22] width 50 height 11
